Goal: Task Accomplishment & Management: Manage account settings

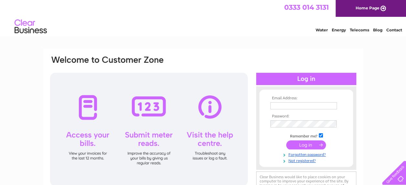
click at [277, 104] on input "text" at bounding box center [303, 105] width 67 height 7
type input "lorraine.cruickshank@transmitcontainers.co.uk"
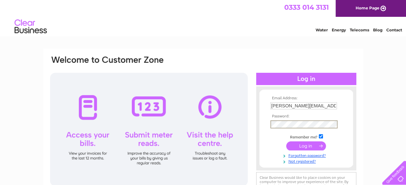
click at [303, 145] on input "submit" at bounding box center [306, 145] width 40 height 9
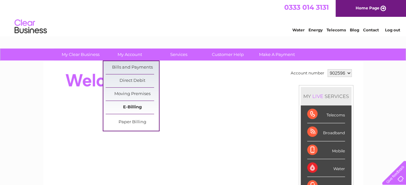
click at [134, 105] on link "E-Billing" at bounding box center [132, 107] width 53 height 13
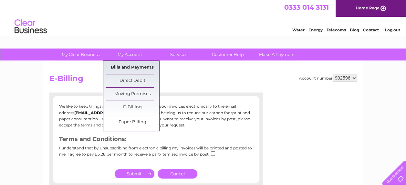
click at [131, 64] on link "Bills and Payments" at bounding box center [132, 67] width 53 height 13
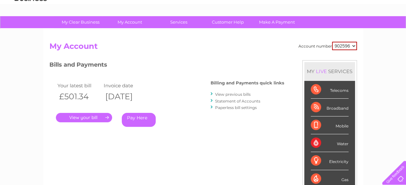
scroll to position [32, 0]
click at [86, 116] on link "." at bounding box center [84, 117] width 56 height 9
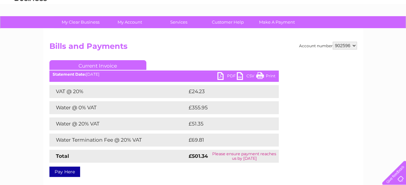
scroll to position [65, 0]
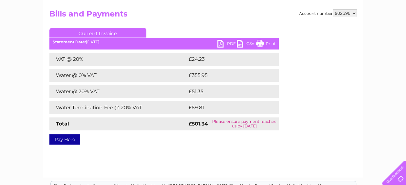
click at [230, 42] on link "PDF" at bounding box center [226, 44] width 19 height 9
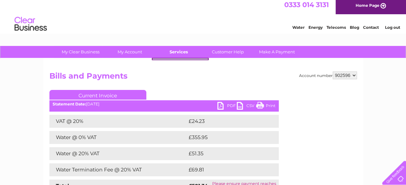
scroll to position [0, 0]
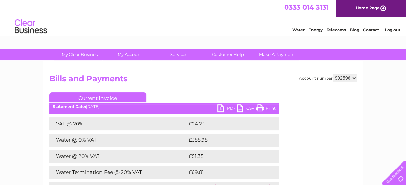
click at [396, 30] on link "Log out" at bounding box center [392, 29] width 15 height 5
